Goal: Task Accomplishment & Management: Use online tool/utility

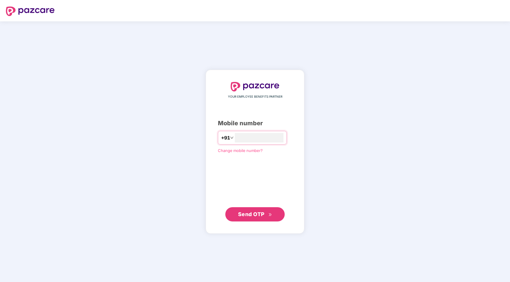
type input "**********"
click at [260, 215] on span "Send OTP" at bounding box center [251, 214] width 26 height 6
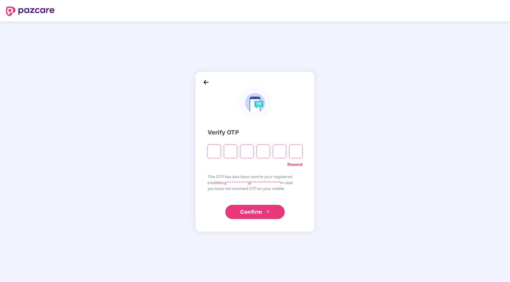
type input "*"
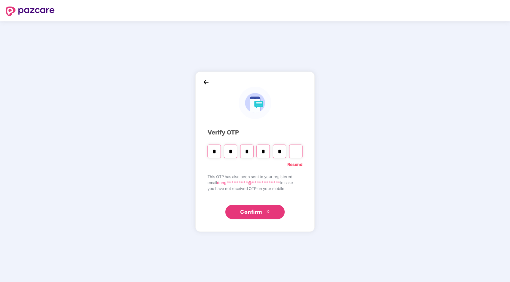
type input "*"
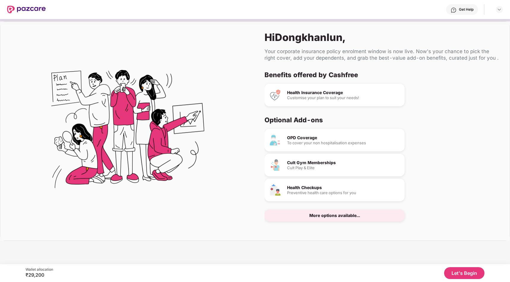
click at [458, 272] on button "Let's Begin" at bounding box center [464, 273] width 40 height 12
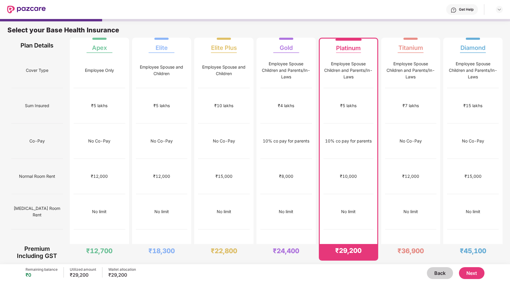
click at [473, 275] on button "Next" at bounding box center [472, 273] width 26 height 12
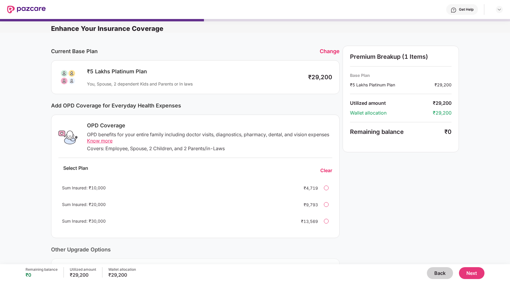
click at [474, 273] on button "Next" at bounding box center [472, 273] width 26 height 12
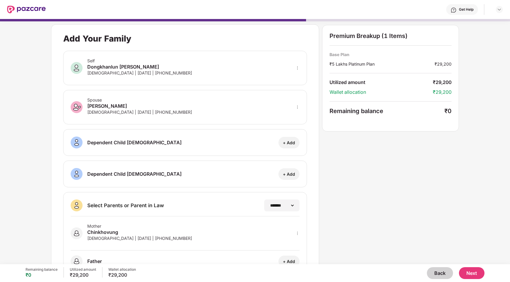
click at [473, 273] on button "Next" at bounding box center [472, 273] width 26 height 12
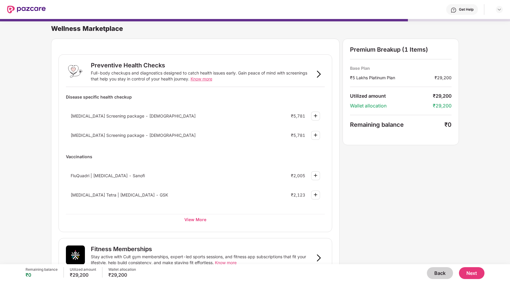
click at [471, 275] on button "Next" at bounding box center [472, 273] width 26 height 12
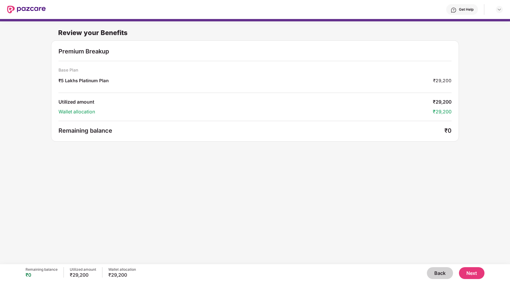
click at [471, 275] on button "Next" at bounding box center [472, 273] width 26 height 12
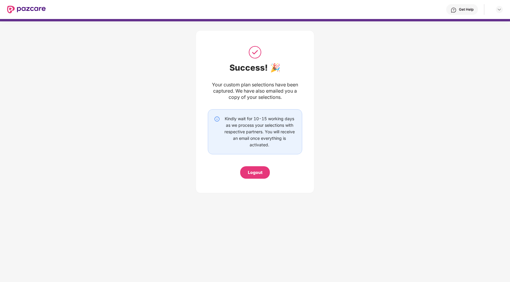
click at [261, 175] on div "Logout" at bounding box center [255, 172] width 15 height 7
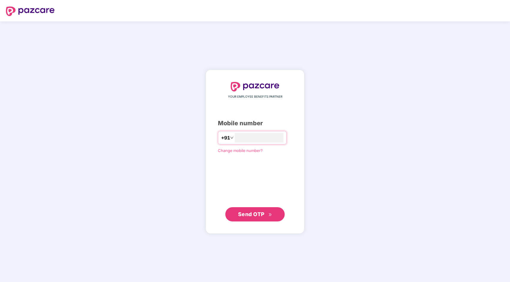
type input "**********"
click at [245, 215] on span "Send OTP" at bounding box center [251, 214] width 26 height 6
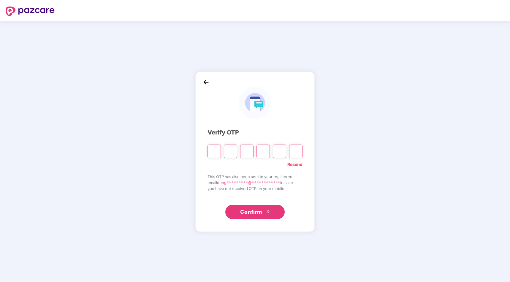
type input "*"
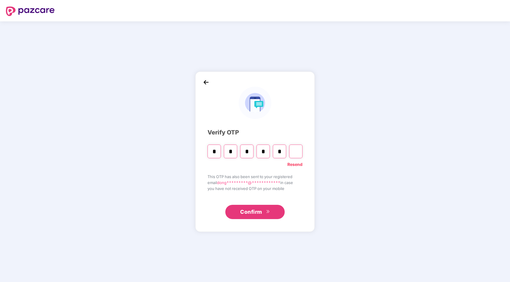
type input "*"
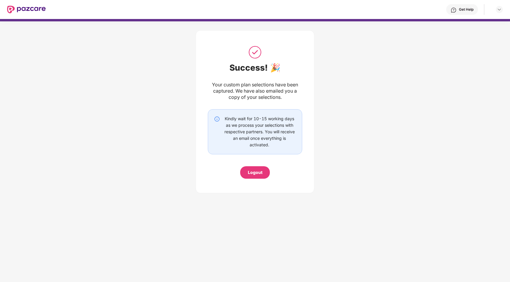
click at [257, 173] on div "Logout" at bounding box center [255, 172] width 15 height 7
